Goal: Information Seeking & Learning: Learn about a topic

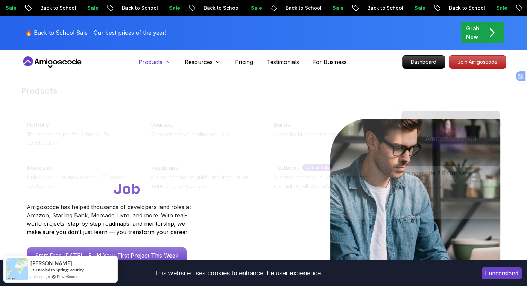
click at [164, 64] on icon at bounding box center [167, 62] width 7 height 7
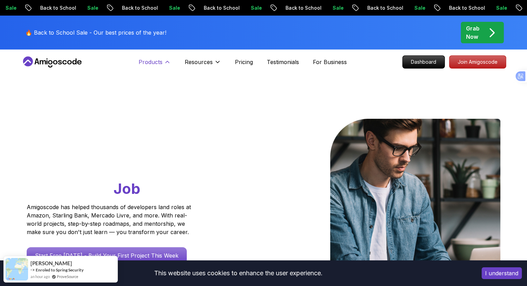
click at [161, 60] on p "Products" at bounding box center [151, 62] width 24 height 8
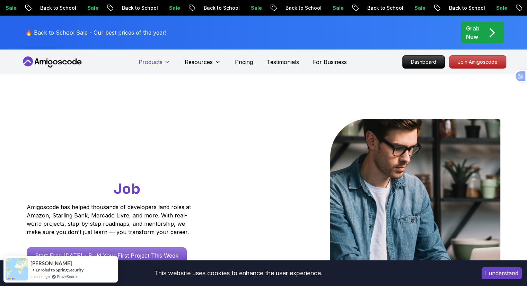
click at [161, 60] on p "Products" at bounding box center [151, 62] width 24 height 8
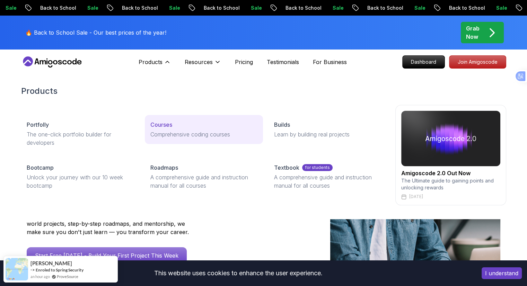
click at [165, 123] on p "Courses" at bounding box center [161, 125] width 22 height 8
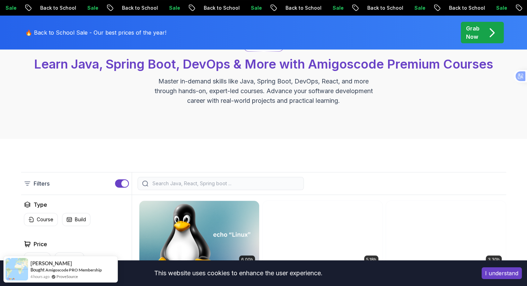
scroll to position [208, 0]
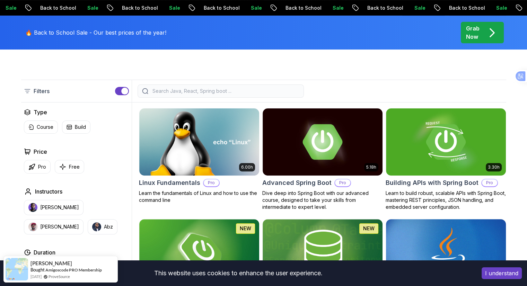
scroll to position [173, 0]
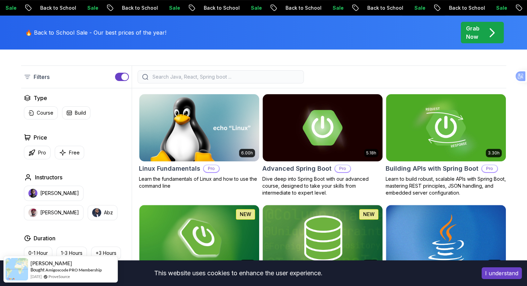
click at [497, 34] on icon "pre-order" at bounding box center [492, 33] width 14 height 14
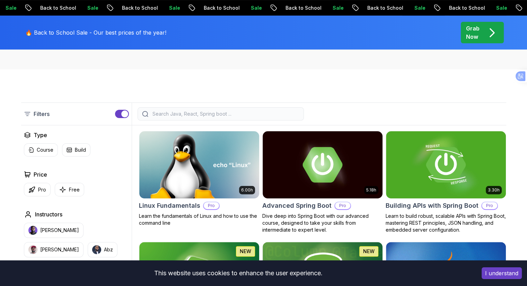
scroll to position [173, 0]
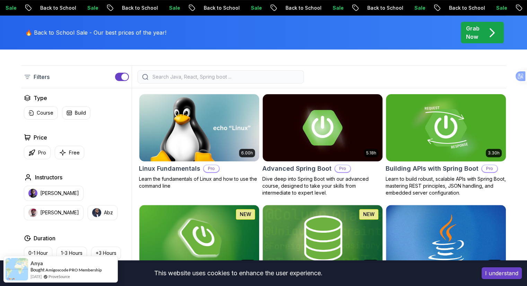
click at [390, 130] on img at bounding box center [446, 127] width 126 height 70
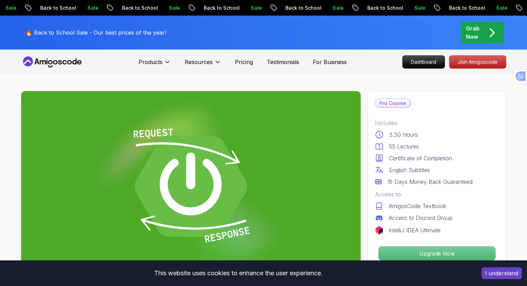
scroll to position [69, 0]
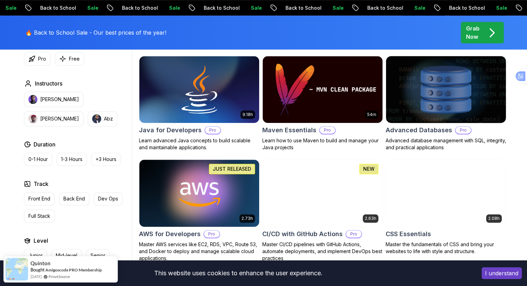
scroll to position [450, 0]
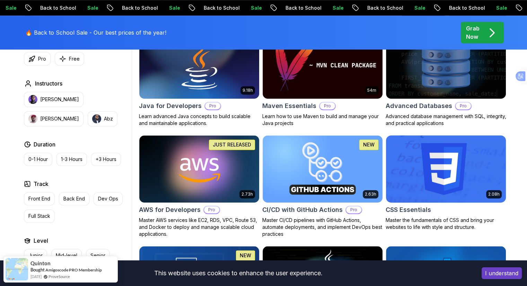
click at [446, 182] on img at bounding box center [446, 169] width 126 height 70
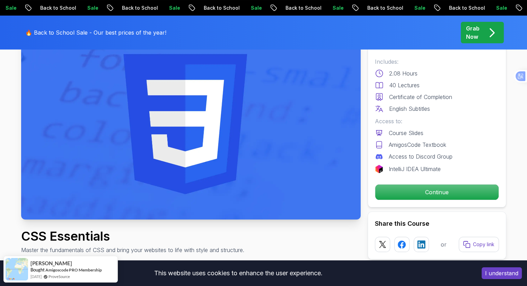
scroll to position [69, 0]
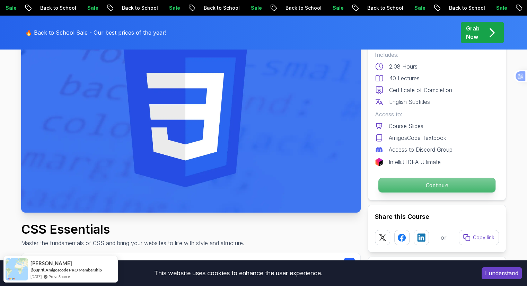
click at [437, 185] on p "Continue" at bounding box center [436, 185] width 117 height 15
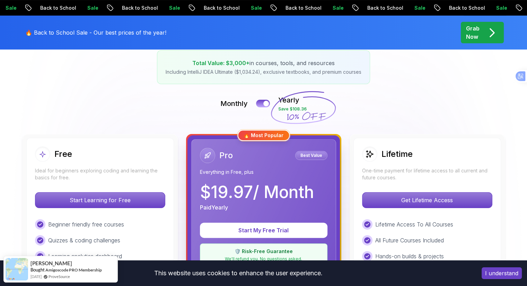
scroll to position [139, 0]
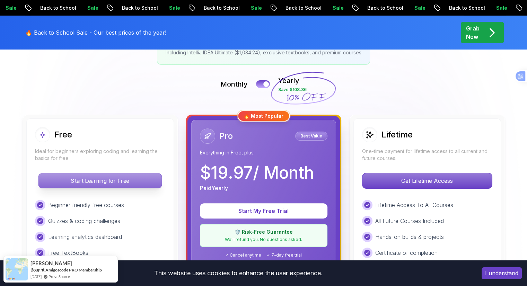
click at [130, 183] on p "Start Learning for Free" at bounding box center [99, 181] width 123 height 15
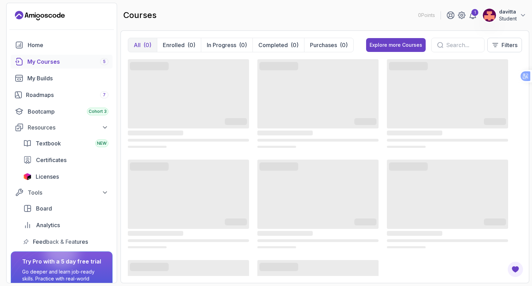
click at [68, 59] on div "My Courses 5" at bounding box center [67, 62] width 81 height 8
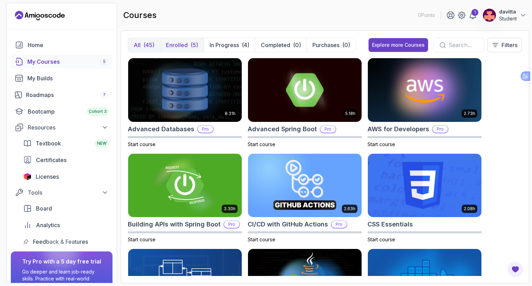
click at [177, 47] on p "Enrolled" at bounding box center [177, 45] width 22 height 8
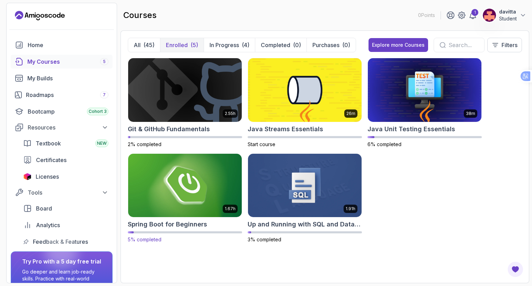
click at [186, 202] on img at bounding box center [184, 185] width 119 height 67
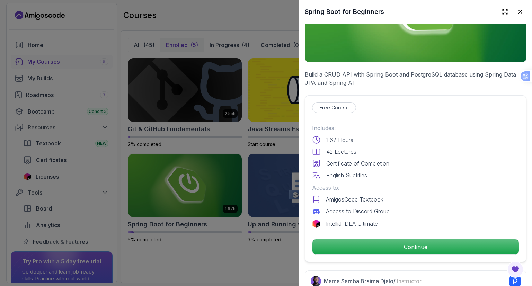
scroll to position [208, 0]
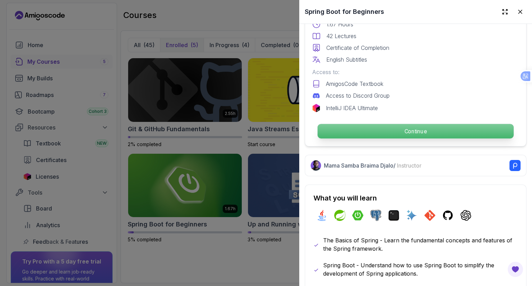
click at [402, 130] on p "Continue" at bounding box center [416, 131] width 196 height 15
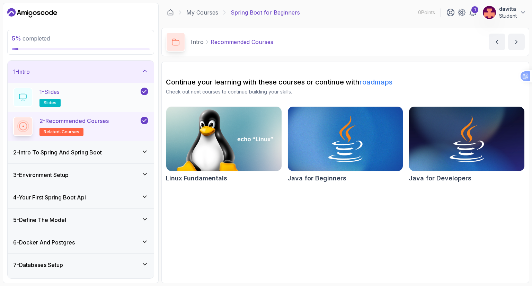
click at [113, 100] on div "1 - Slides slides" at bounding box center [76, 97] width 126 height 19
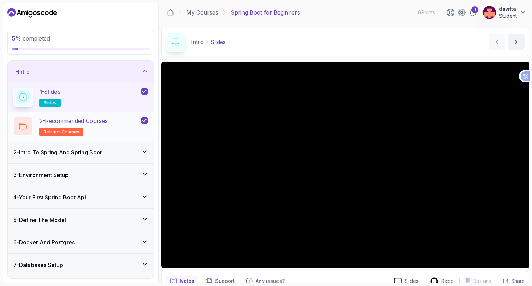
click at [102, 129] on h2 "2 - Recommended Courses related-courses" at bounding box center [73, 126] width 68 height 19
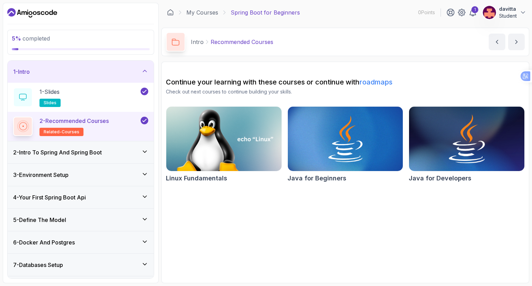
click at [454, 150] on img at bounding box center [466, 139] width 121 height 68
click at [143, 150] on icon at bounding box center [144, 151] width 7 height 7
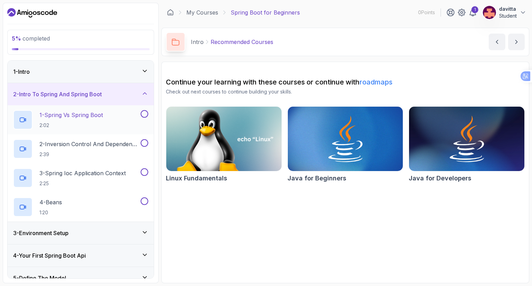
click at [110, 125] on div "1 - Spring Vs Spring Boot 2:02" at bounding box center [76, 119] width 126 height 19
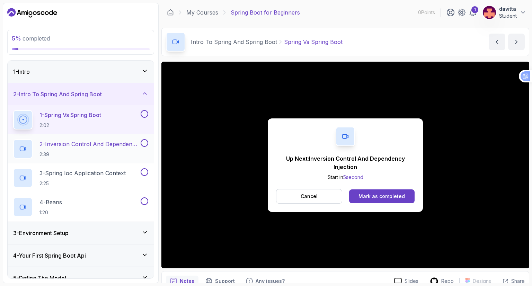
click at [113, 151] on p "2:39" at bounding box center [89, 154] width 100 height 7
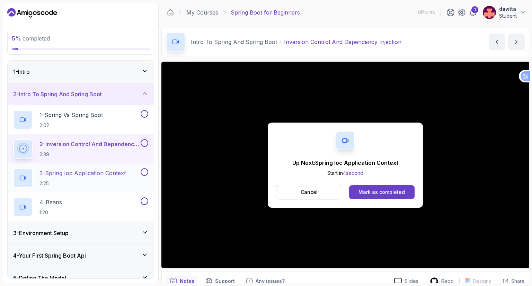
click at [136, 172] on div "3 - Spring Ioc Application Context 2:25" at bounding box center [76, 177] width 126 height 19
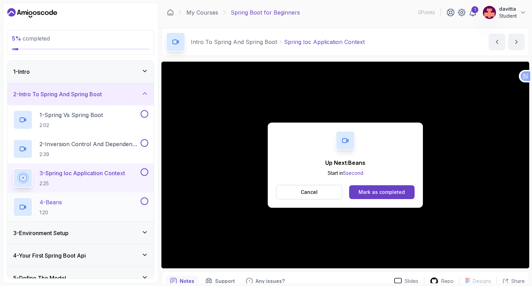
click at [144, 201] on button at bounding box center [145, 201] width 8 height 8
click at [368, 189] on div "Mark as completed" at bounding box center [382, 192] width 46 height 7
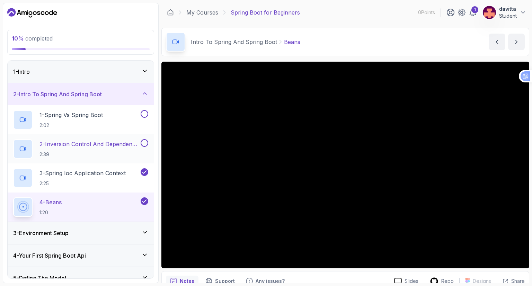
click at [143, 145] on button at bounding box center [145, 143] width 8 height 8
click at [147, 113] on button at bounding box center [145, 114] width 8 height 8
click at [137, 202] on div "4 - Beans 1:20" at bounding box center [76, 206] width 126 height 19
click at [58, 147] on p "2 - Inversion Control And Dependency Injection" at bounding box center [89, 144] width 100 height 8
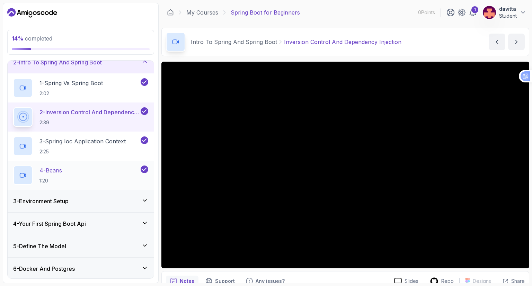
scroll to position [35, 0]
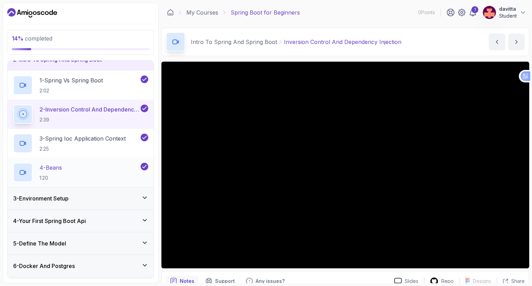
click at [84, 161] on div "4 - Beans 1:20" at bounding box center [81, 172] width 146 height 29
click at [109, 164] on div "4 - Beans 1:20" at bounding box center [76, 172] width 126 height 19
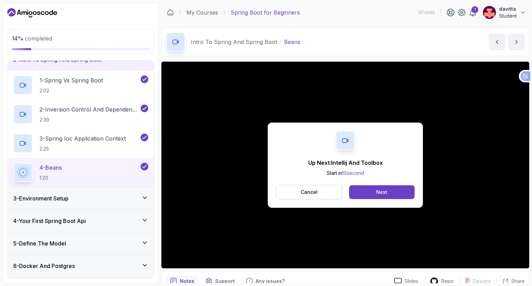
click at [106, 196] on div "3 - Environment Setup" at bounding box center [80, 198] width 135 height 8
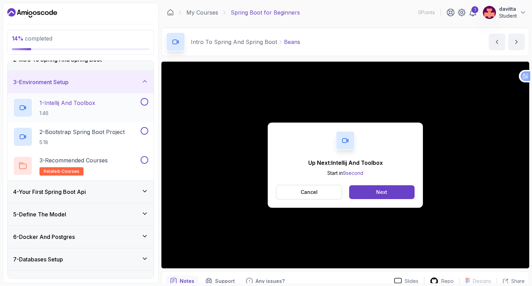
click at [143, 101] on button at bounding box center [145, 102] width 8 height 8
click at [360, 195] on button "Next" at bounding box center [381, 192] width 65 height 14
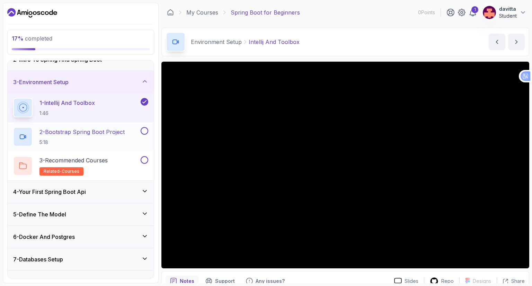
click at [125, 129] on p "2 - Bootstrap Spring Boot Project" at bounding box center [81, 132] width 85 height 8
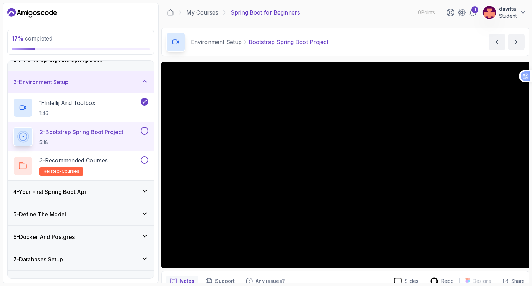
click at [130, 189] on div "4 - Your First Spring Boot Api" at bounding box center [80, 192] width 135 height 8
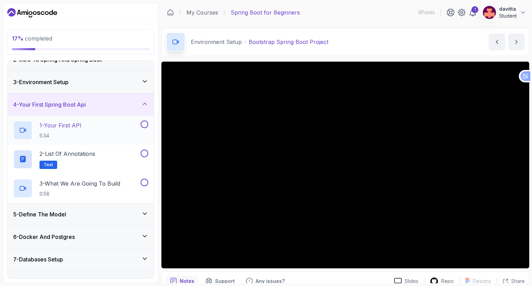
click at [130, 129] on div "1 - Your First API 5:34" at bounding box center [76, 130] width 126 height 19
click at [116, 216] on div "5 - Define The Model" at bounding box center [80, 214] width 135 height 8
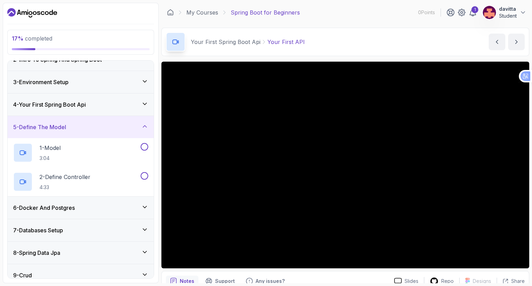
click at [147, 131] on div "5 - Define The Model" at bounding box center [80, 127] width 135 height 8
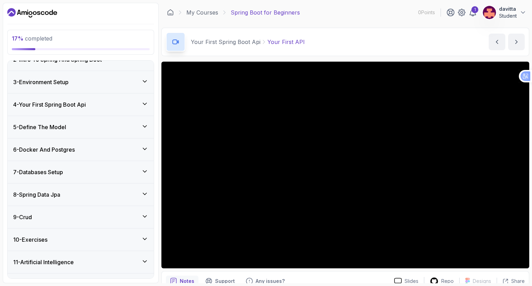
click at [137, 152] on div "6 - Docker And Postgres" at bounding box center [80, 149] width 135 height 8
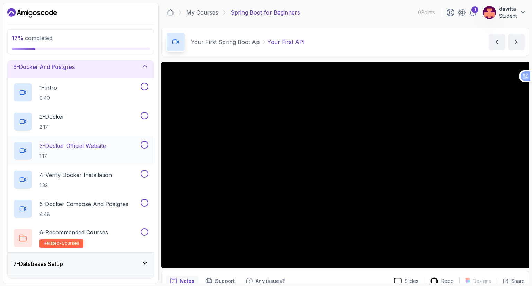
scroll to position [139, 0]
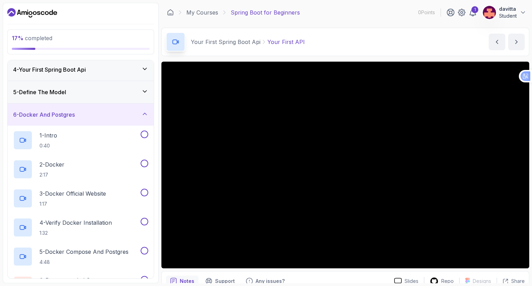
click at [143, 114] on icon at bounding box center [144, 113] width 7 height 7
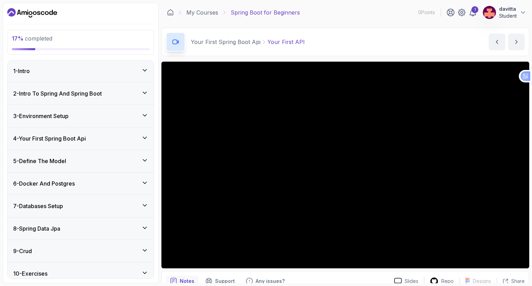
scroll to position [0, 0]
click at [142, 137] on icon at bounding box center [144, 138] width 7 height 7
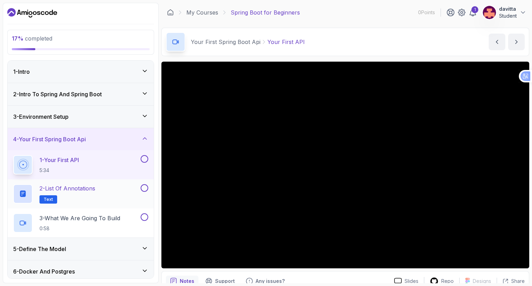
click at [138, 192] on div "2 - List of Annotations Text" at bounding box center [76, 193] width 126 height 19
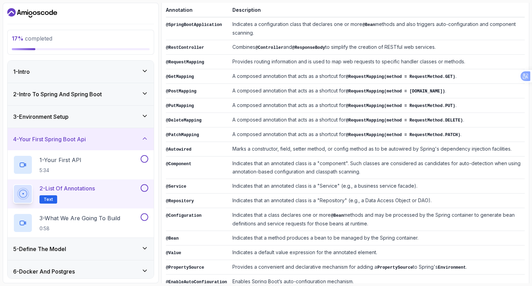
scroll to position [137, 0]
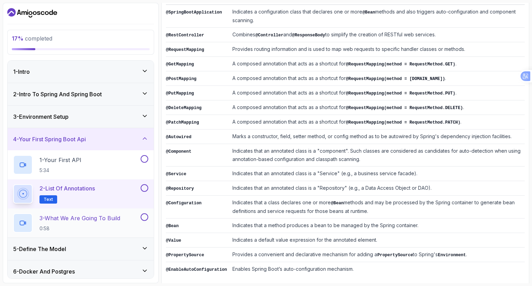
click at [141, 224] on button "3 - What We Are Going To Build 0:58" at bounding box center [80, 222] width 135 height 19
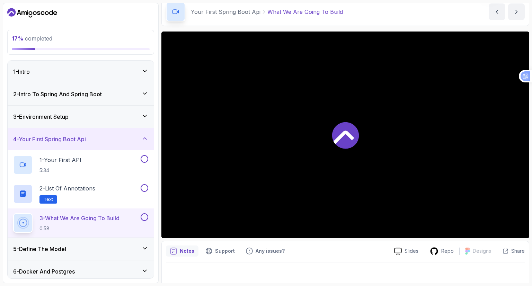
scroll to position [33, 0]
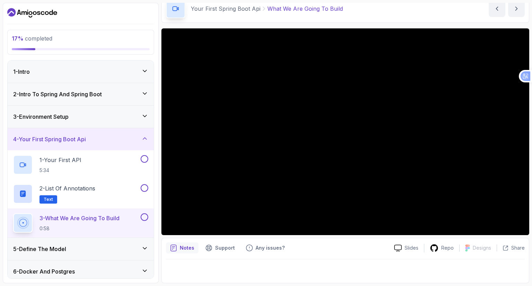
click at [134, 245] on div "5 - Define The Model" at bounding box center [80, 249] width 135 height 8
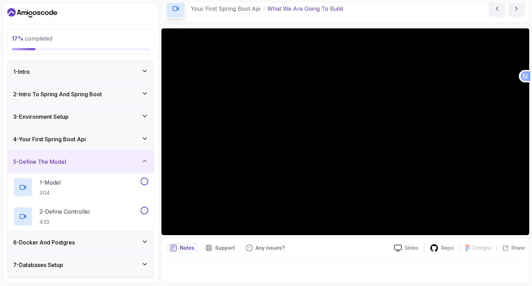
click at [139, 160] on div "5 - Define The Model" at bounding box center [80, 162] width 135 height 8
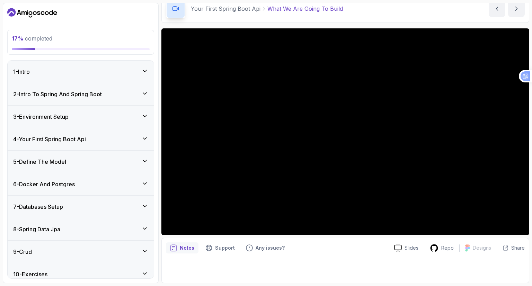
click at [132, 135] on div "4 - Your First Spring Boot Api" at bounding box center [80, 139] width 135 height 8
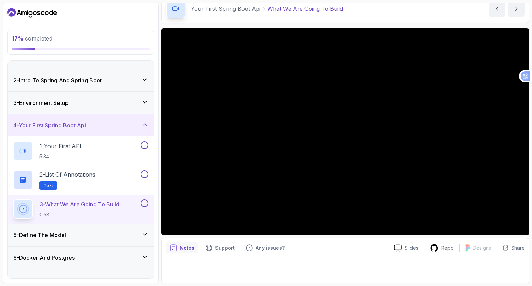
scroll to position [35, 0]
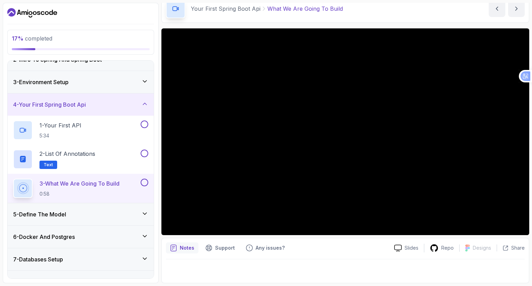
click at [136, 214] on div "5 - Define The Model" at bounding box center [80, 214] width 135 height 8
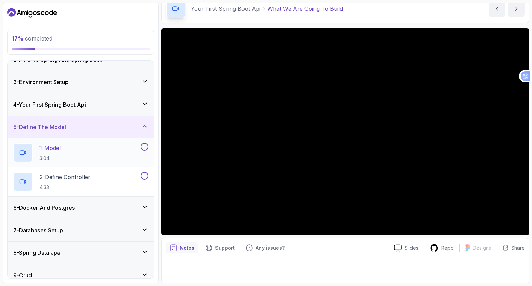
click at [141, 151] on button "1 - Model 3:04" at bounding box center [80, 152] width 135 height 19
click at [144, 149] on button at bounding box center [145, 147] width 8 height 8
click at [139, 143] on div "1 - Model 3:04" at bounding box center [76, 152] width 126 height 19
click at [97, 155] on div "1 - Model 3:04" at bounding box center [76, 152] width 126 height 19
click at [45, 147] on p "1 - Model" at bounding box center [49, 148] width 21 height 8
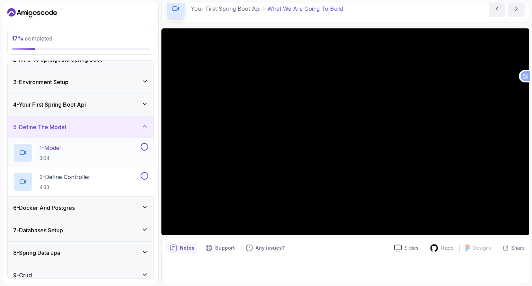
click at [24, 151] on icon at bounding box center [22, 153] width 4 height 4
click at [152, 145] on div "1 - Model 3:04" at bounding box center [81, 152] width 146 height 29
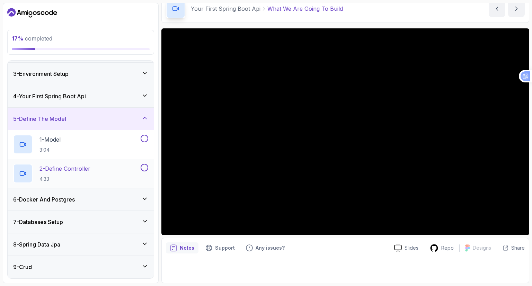
scroll to position [39, 0]
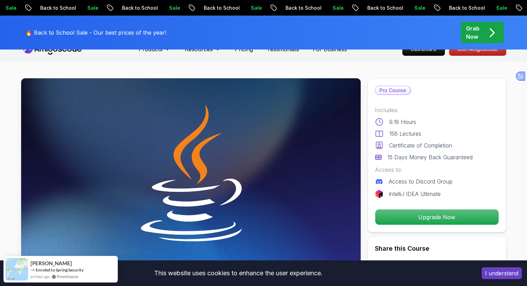
scroll to position [35, 0]
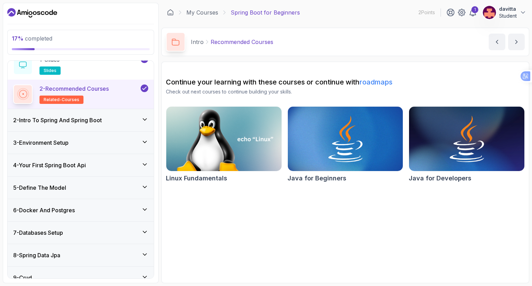
scroll to position [35, 0]
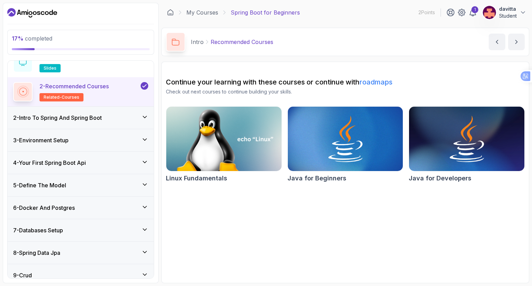
click at [114, 183] on div "5 - Define The Model" at bounding box center [80, 185] width 135 height 8
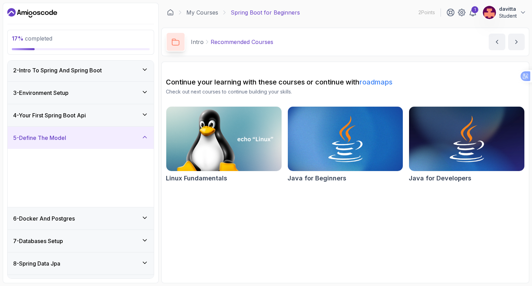
scroll to position [23, 0]
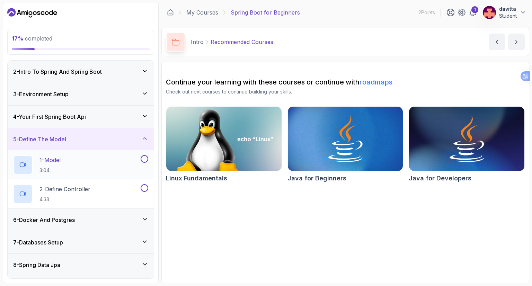
click at [99, 168] on div "1 - Model 3:04" at bounding box center [76, 164] width 126 height 19
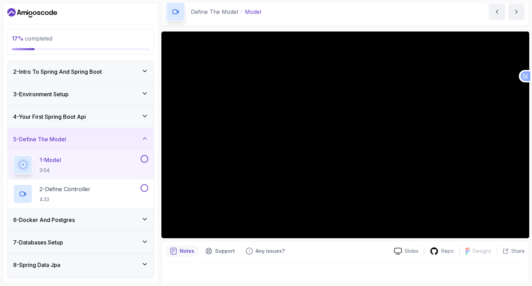
scroll to position [33, 0]
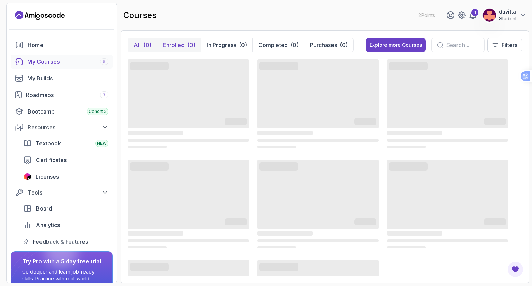
click at [184, 47] on button "Enrolled (0)" at bounding box center [179, 45] width 44 height 14
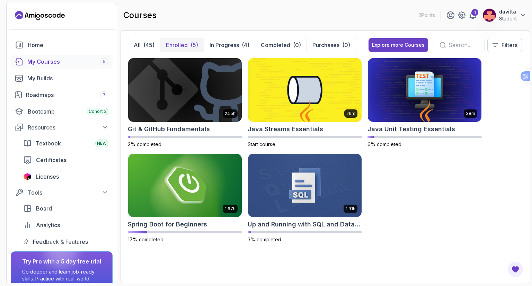
click at [182, 48] on p "Enrolled" at bounding box center [177, 45] width 22 height 8
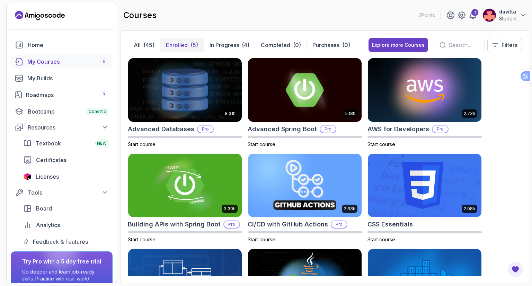
click at [178, 45] on p "Enrolled" at bounding box center [177, 45] width 22 height 8
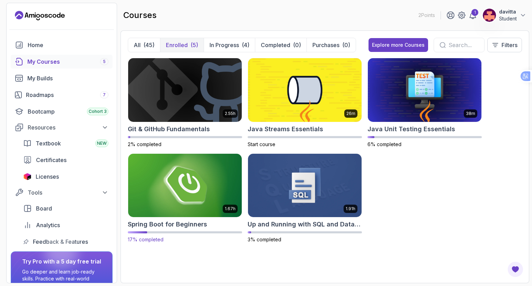
click at [198, 198] on img at bounding box center [184, 185] width 119 height 67
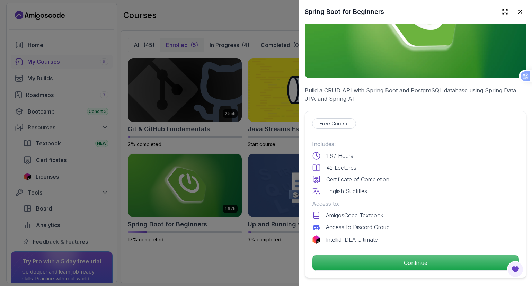
scroll to position [173, 0]
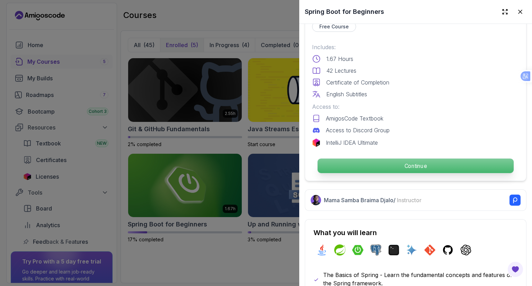
click at [398, 167] on p "Continue" at bounding box center [416, 166] width 196 height 15
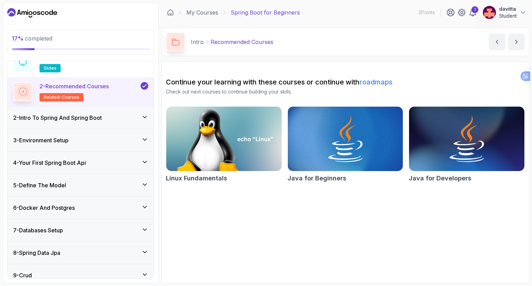
click at [135, 182] on div "5 - Define The Model" at bounding box center [80, 185] width 135 height 8
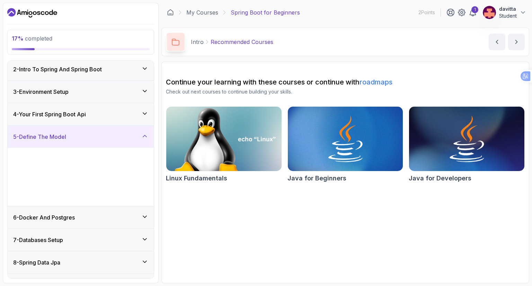
scroll to position [24, 0]
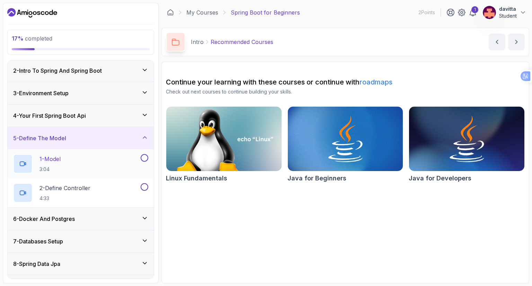
click at [150, 156] on div "1 - Model 3:04" at bounding box center [81, 163] width 146 height 29
click at [144, 158] on button at bounding box center [145, 158] width 8 height 8
click at [92, 157] on div "1 - Model 3:04" at bounding box center [76, 163] width 126 height 19
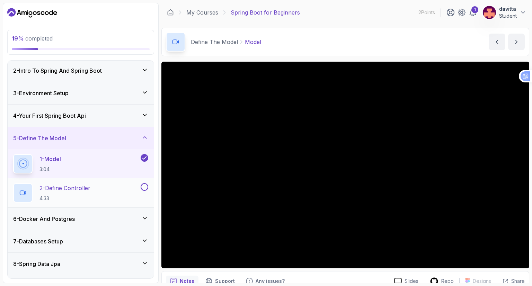
click at [138, 187] on div "2 - Define Controller 4:33" at bounding box center [76, 192] width 126 height 19
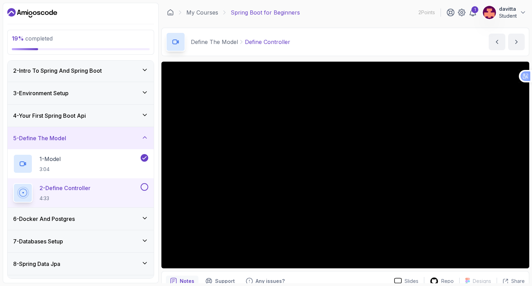
click at [142, 113] on icon at bounding box center [144, 115] width 7 height 7
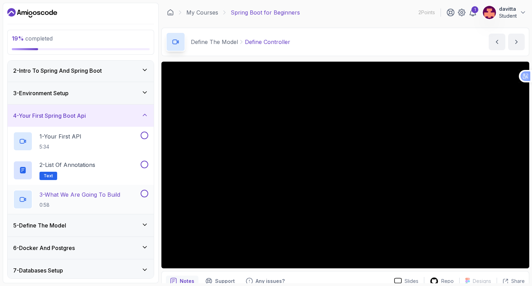
click at [141, 193] on button at bounding box center [145, 194] width 8 height 8
click at [141, 136] on div at bounding box center [143, 136] width 9 height 8
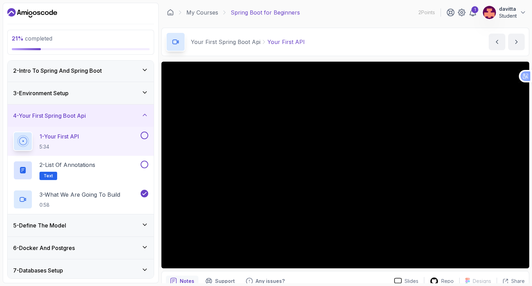
click at [144, 134] on button at bounding box center [145, 136] width 8 height 8
click at [144, 167] on button at bounding box center [145, 165] width 8 height 8
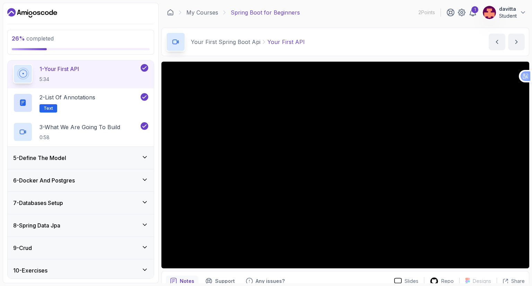
scroll to position [93, 0]
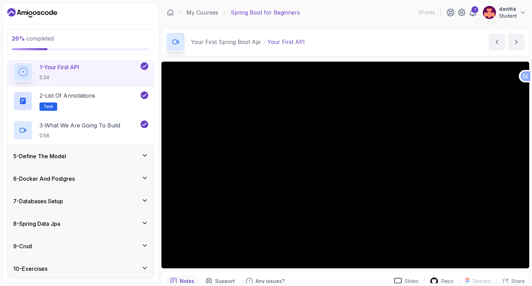
click at [144, 154] on icon at bounding box center [144, 155] width 3 height 2
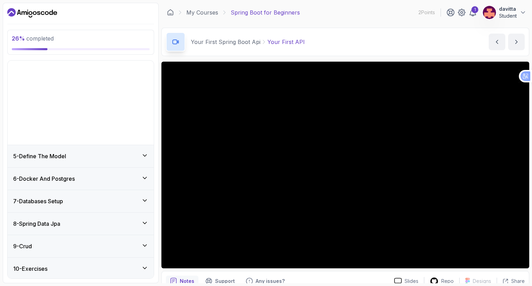
scroll to position [51, 0]
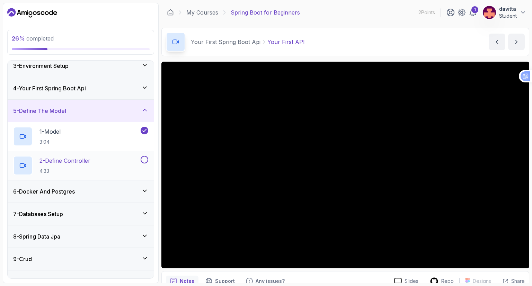
click at [144, 161] on button at bounding box center [145, 160] width 8 height 8
click at [126, 162] on div "2 - Define Controller 4:33" at bounding box center [76, 165] width 126 height 19
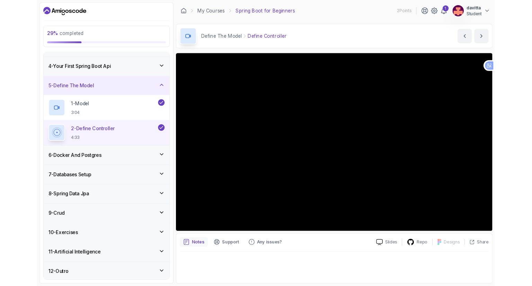
scroll to position [109, 0]
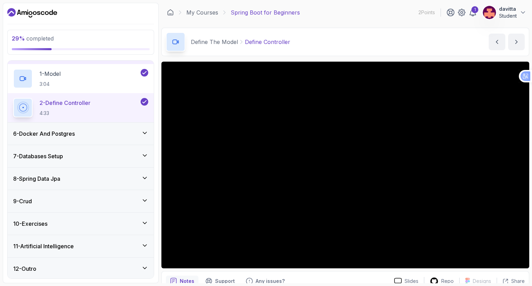
click at [139, 130] on div "6 - Docker And Postgres" at bounding box center [80, 134] width 135 height 8
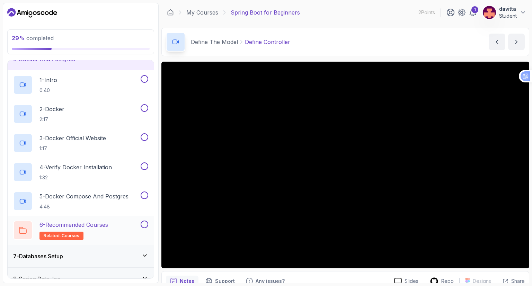
scroll to position [178, 0]
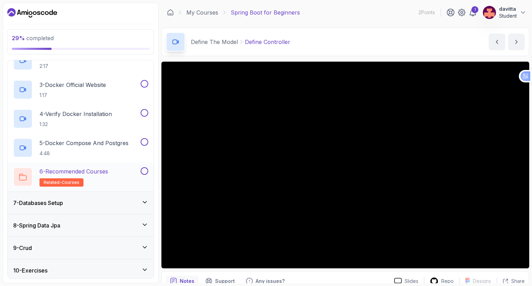
click at [134, 174] on div "6 - Recommended Courses related-courses" at bounding box center [76, 176] width 126 height 19
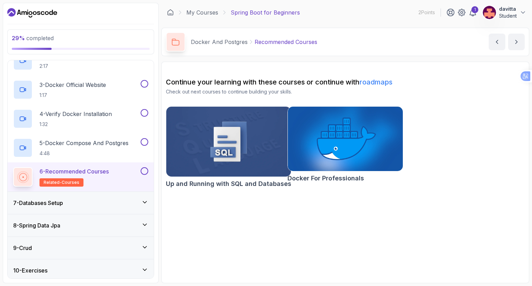
click at [238, 154] on img at bounding box center [228, 141] width 131 height 73
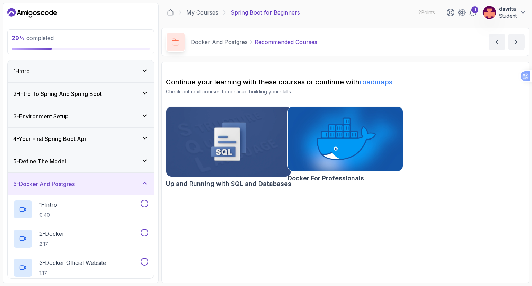
click at [132, 162] on div "5 - Define The Model" at bounding box center [80, 161] width 135 height 8
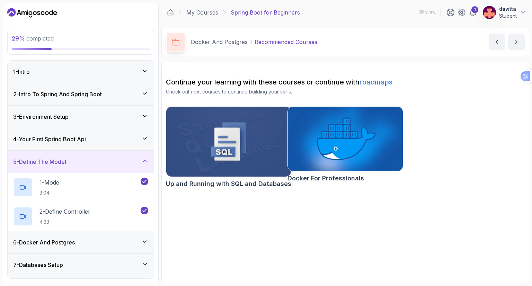
click at [140, 161] on div "5 - Define The Model" at bounding box center [80, 162] width 135 height 8
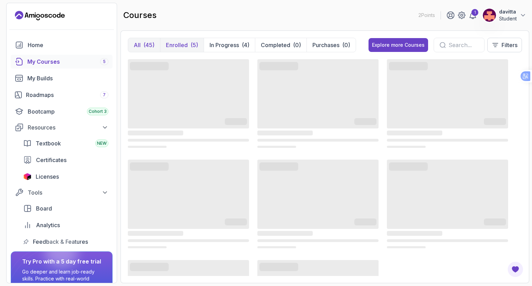
click at [184, 46] on p "Enrolled" at bounding box center [177, 45] width 22 height 8
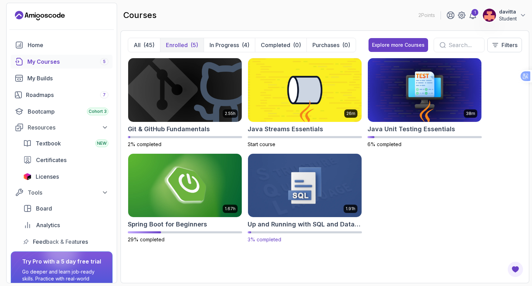
click at [313, 186] on img at bounding box center [304, 185] width 119 height 67
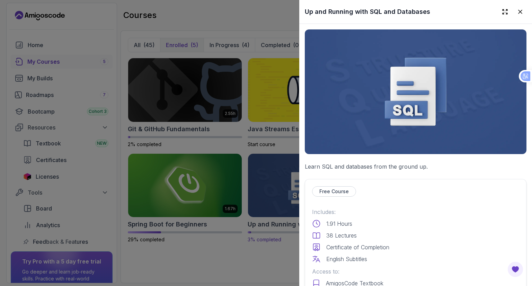
click at [281, 192] on div at bounding box center [266, 143] width 532 height 286
